Goal: Book appointment/travel/reservation

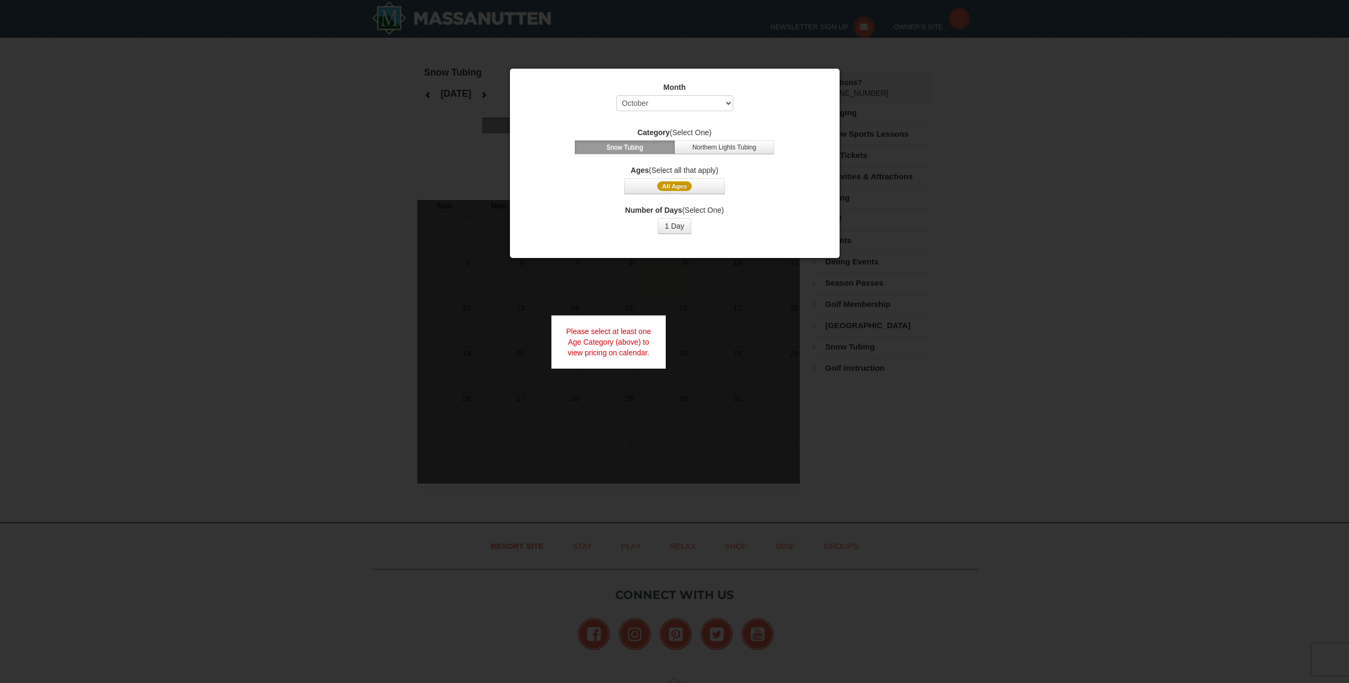
click at [950, 306] on div at bounding box center [674, 341] width 1349 height 683
click at [700, 101] on select "Select October November December January February March April May June July Aug…" at bounding box center [674, 103] width 117 height 16
select select "12"
click at [616, 95] on select "Select October November December January February March April May June July Aug…" at bounding box center [674, 103] width 117 height 16
click at [681, 188] on span "All Ages" at bounding box center [674, 186] width 35 height 10
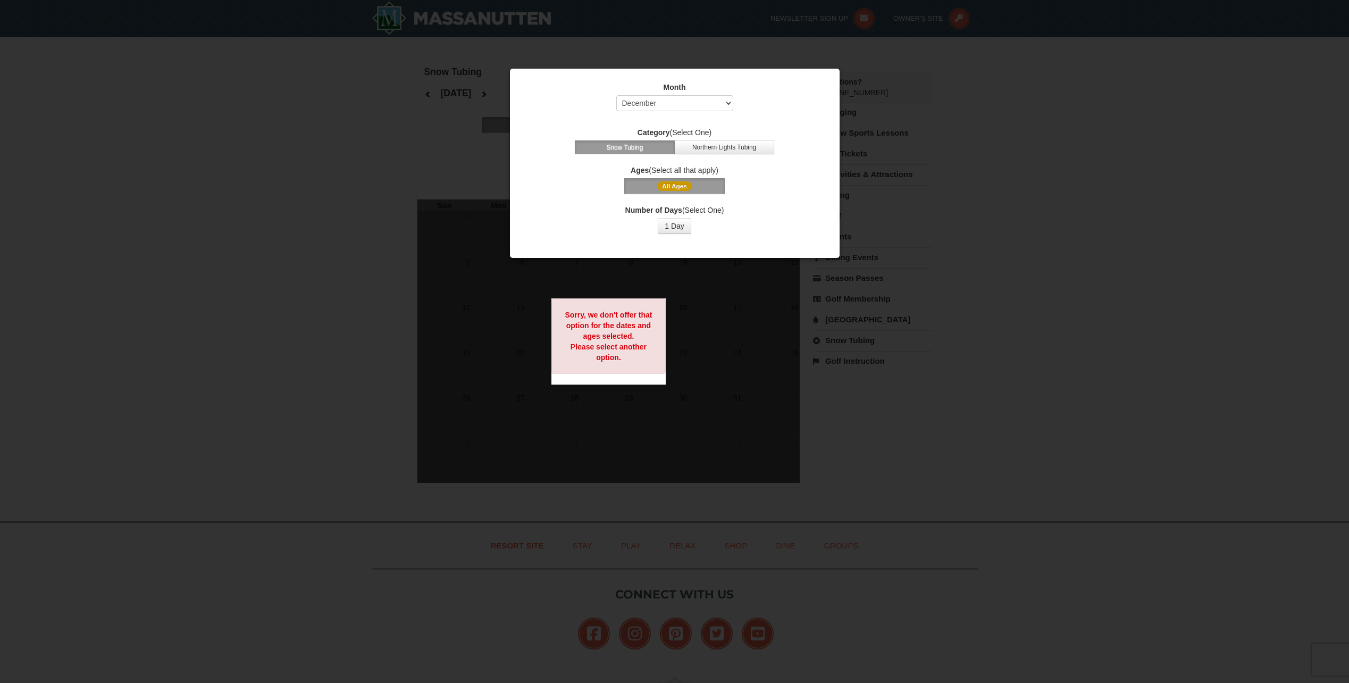
click at [681, 188] on span "All Ages" at bounding box center [674, 186] width 35 height 10
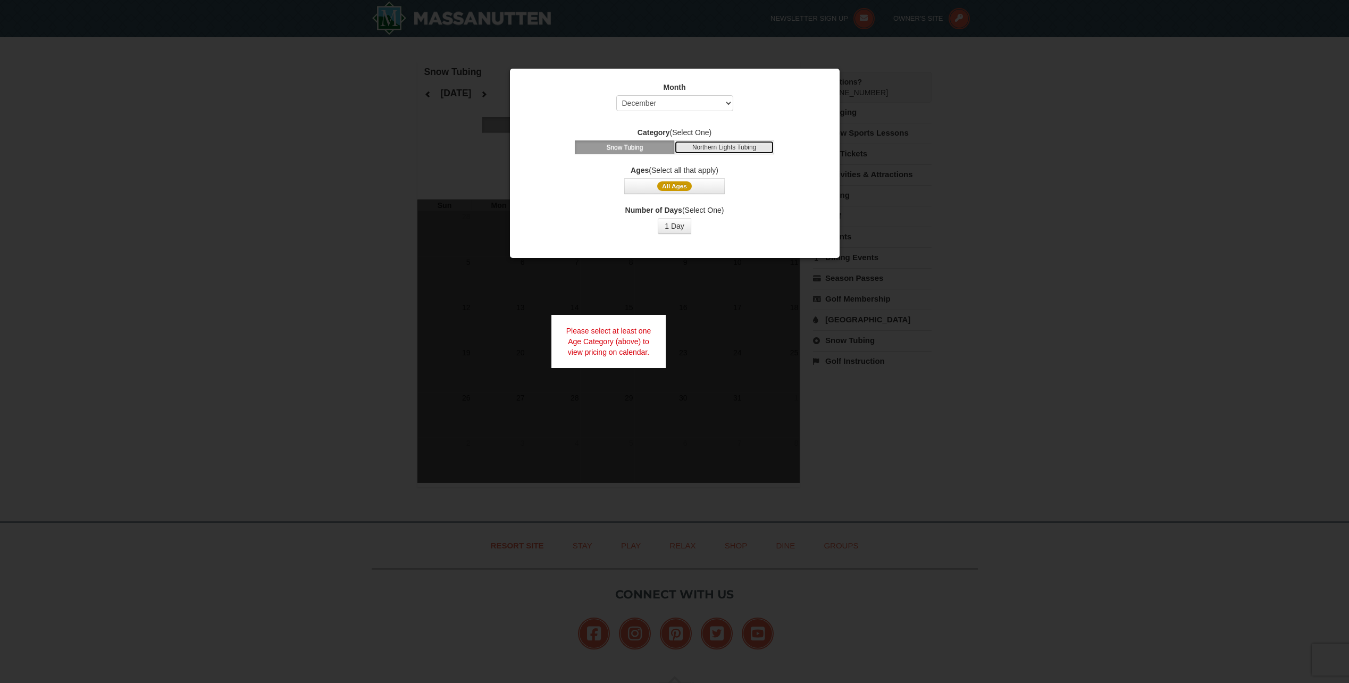
click at [725, 147] on button "Northern Lights Tubing" at bounding box center [724, 147] width 100 height 14
click at [638, 152] on button "Snow Tubing" at bounding box center [625, 147] width 100 height 14
click at [689, 184] on span "All Ages" at bounding box center [674, 186] width 35 height 10
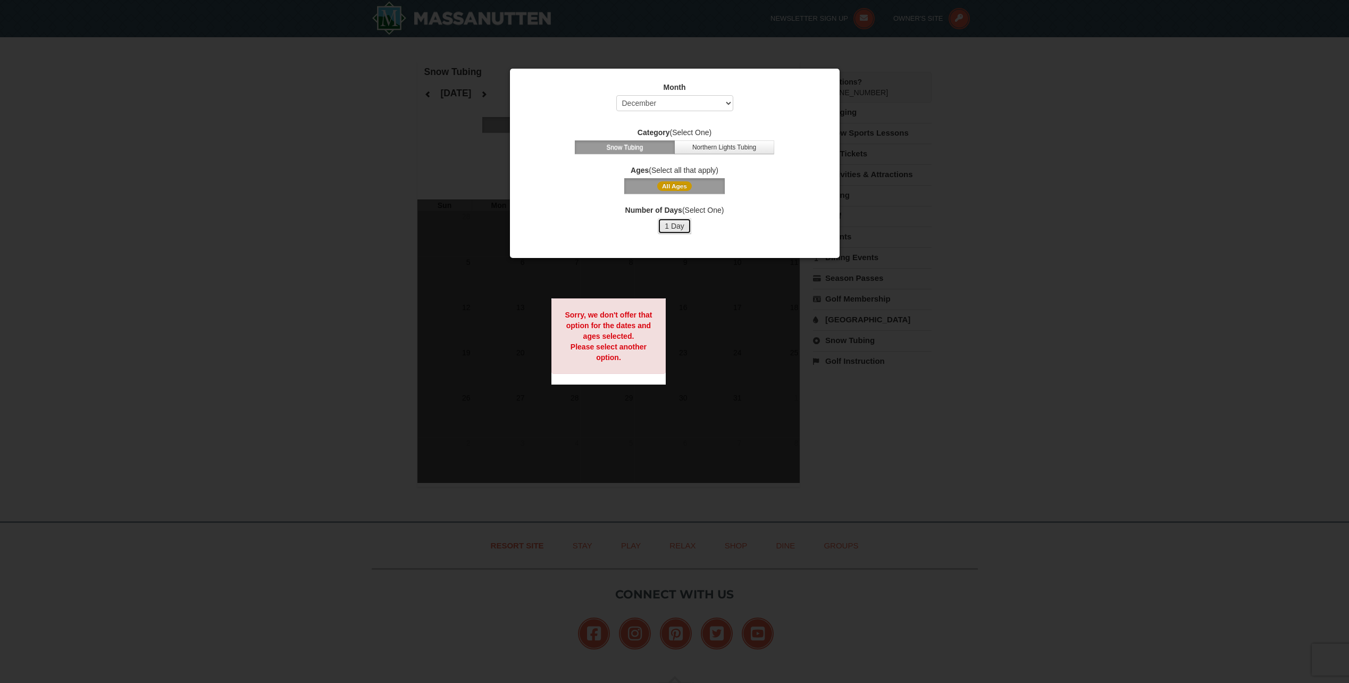
click at [678, 224] on button "1 Day" at bounding box center [675, 226] width 34 height 16
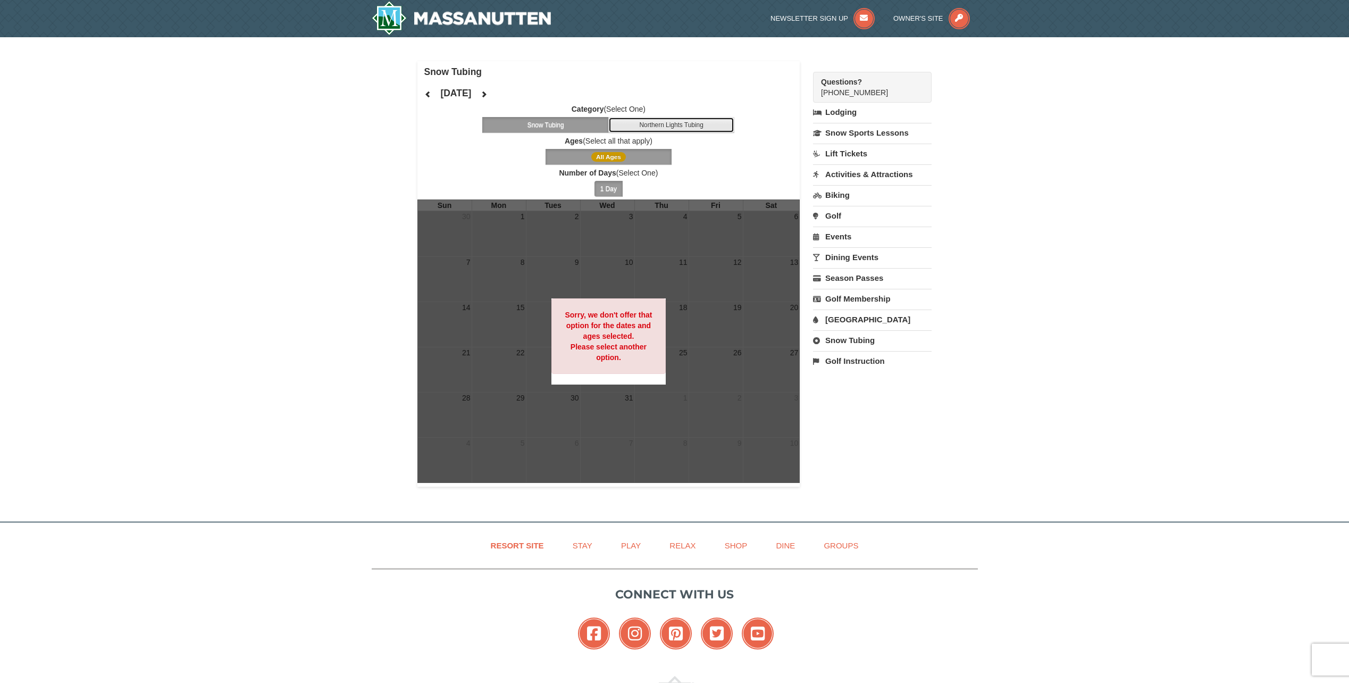
click at [680, 121] on button "Northern Lights Tubing" at bounding box center [671, 125] width 127 height 16
click at [625, 334] on strong "Sorry, we don't offer that option for the dates and ages selected. Please selec…" at bounding box center [608, 336] width 87 height 51
click at [855, 340] on link "Snow Tubing" at bounding box center [872, 340] width 119 height 20
click at [879, 379] on select "October November December January February March April May June July August Sep…" at bounding box center [868, 376] width 111 height 16
select select "12"
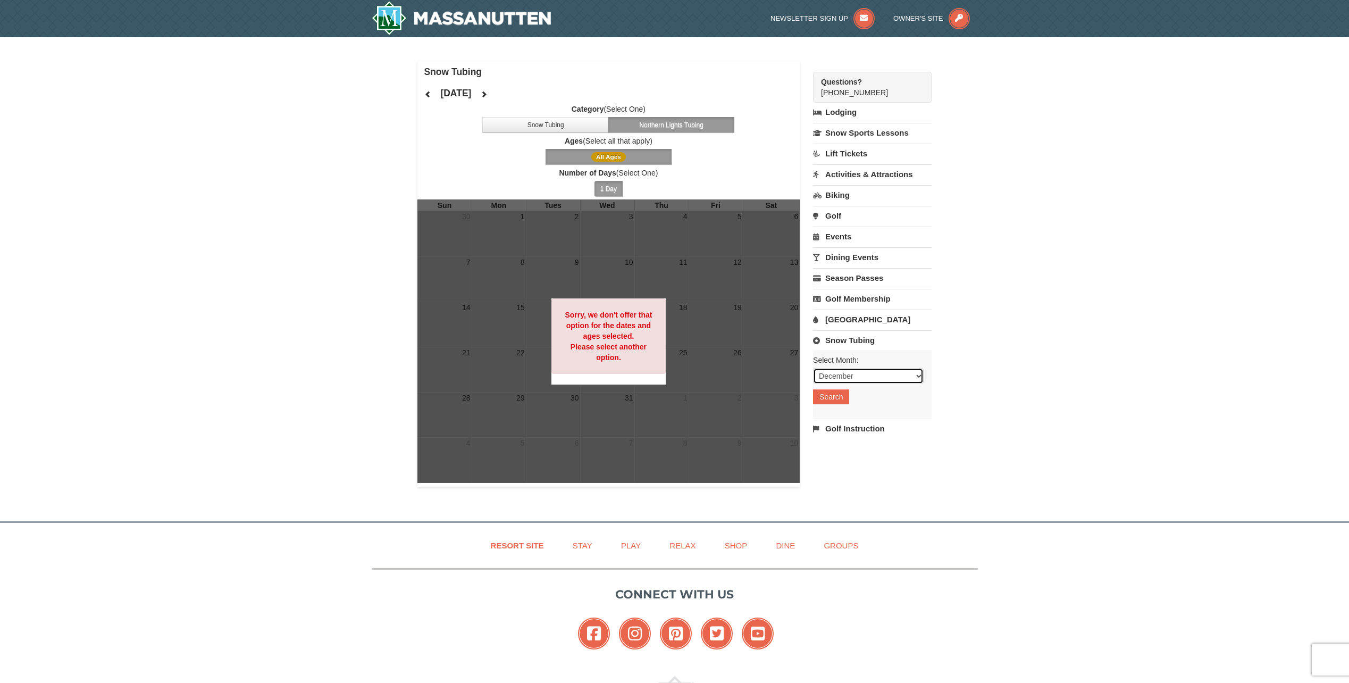
click at [813, 368] on select "October November December January February March April May June July August Sep…" at bounding box center [868, 376] width 111 height 16
click at [844, 396] on button "Search" at bounding box center [831, 396] width 36 height 15
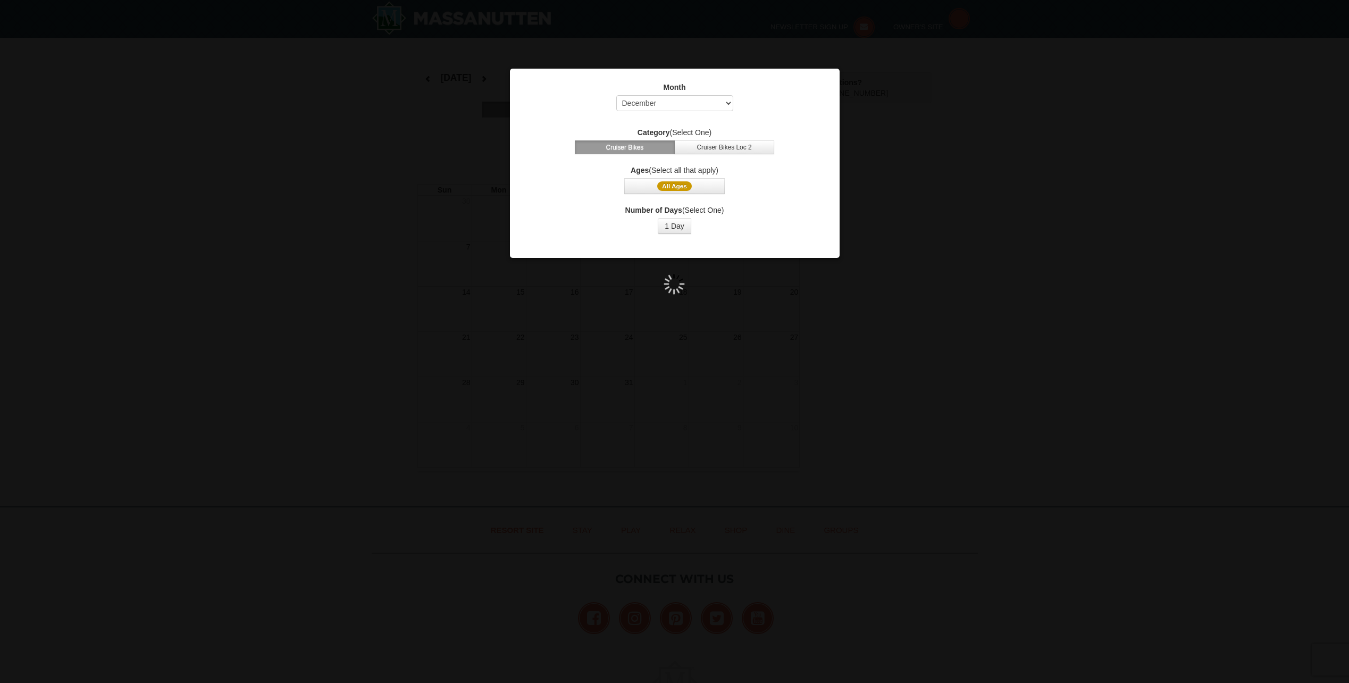
select select "12"
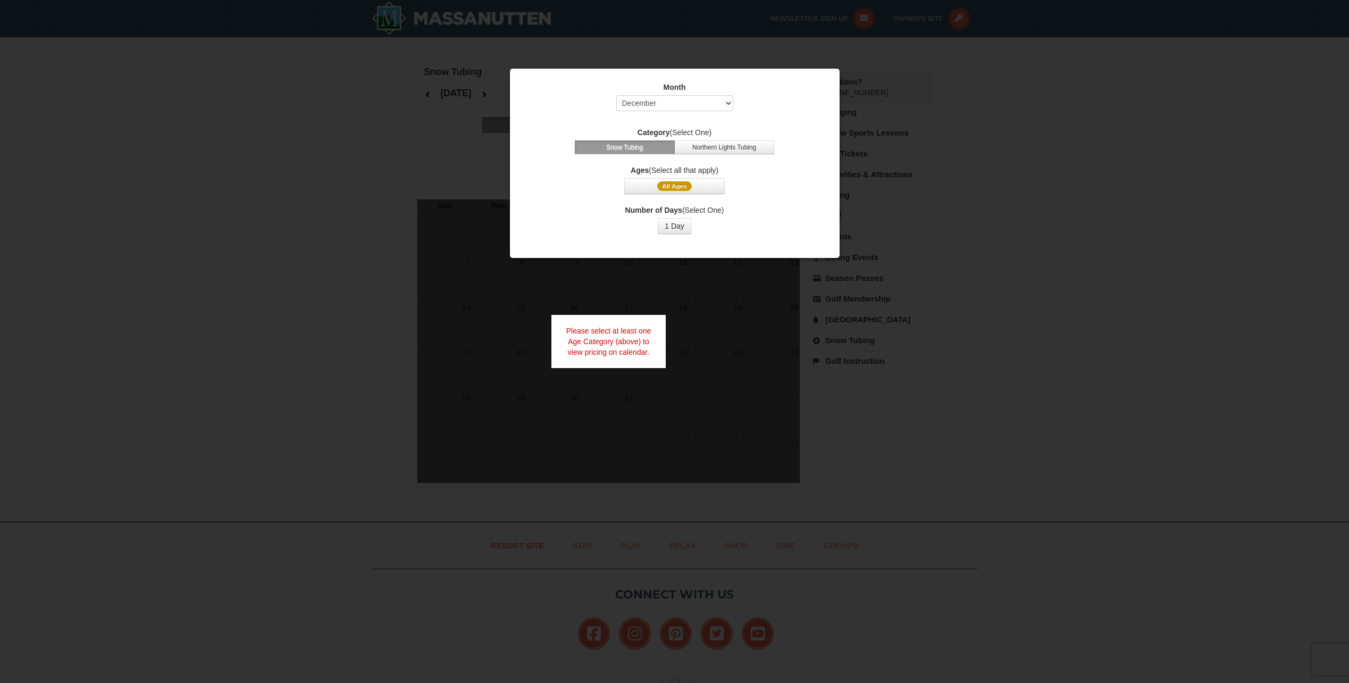
click at [1010, 242] on div at bounding box center [674, 341] width 1349 height 683
click at [686, 187] on span "All Ages" at bounding box center [674, 186] width 35 height 10
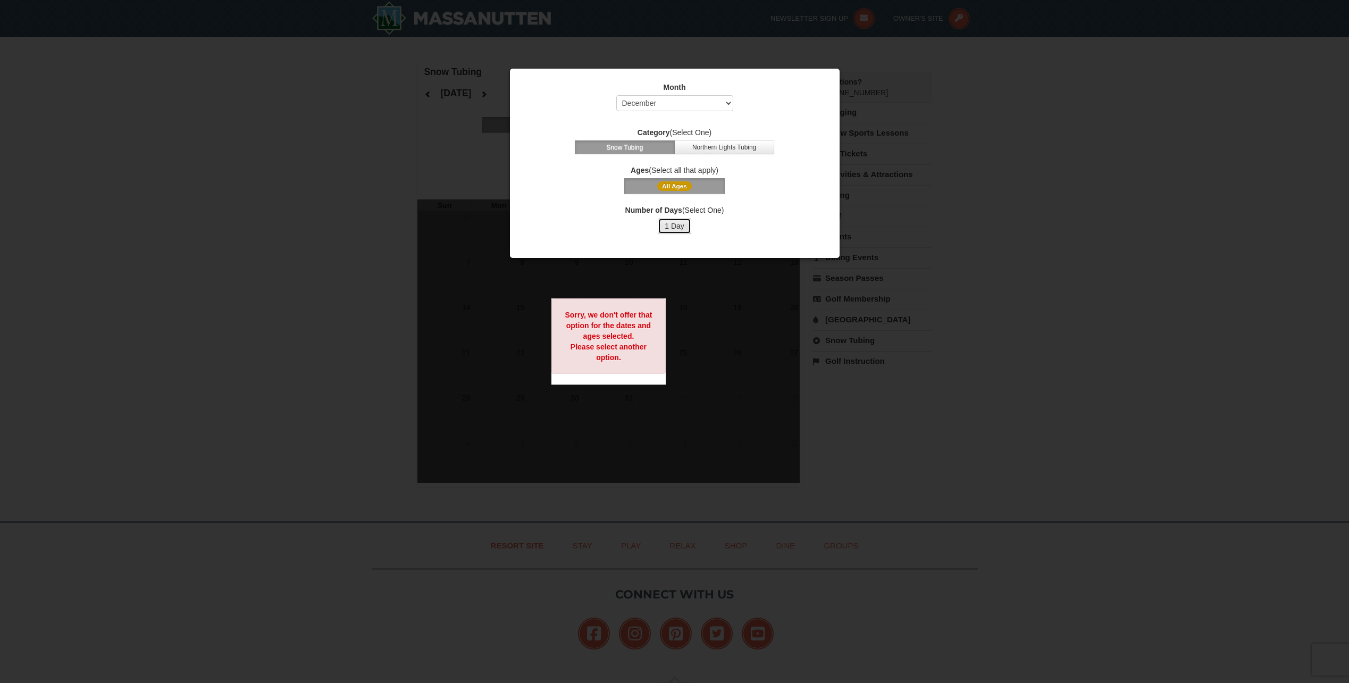
click at [688, 226] on button "1 Day" at bounding box center [675, 226] width 34 height 16
